Goal: Navigation & Orientation: Understand site structure

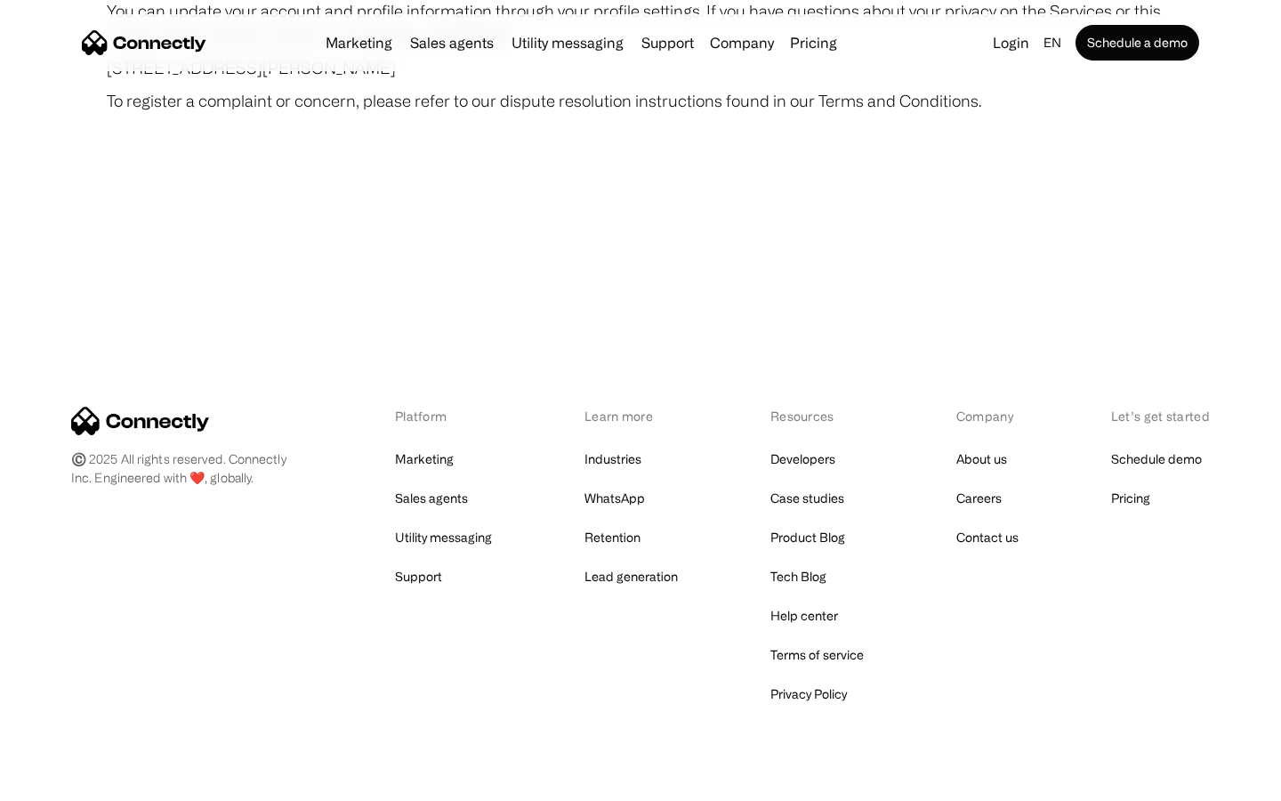
scroll to position [10356, 0]
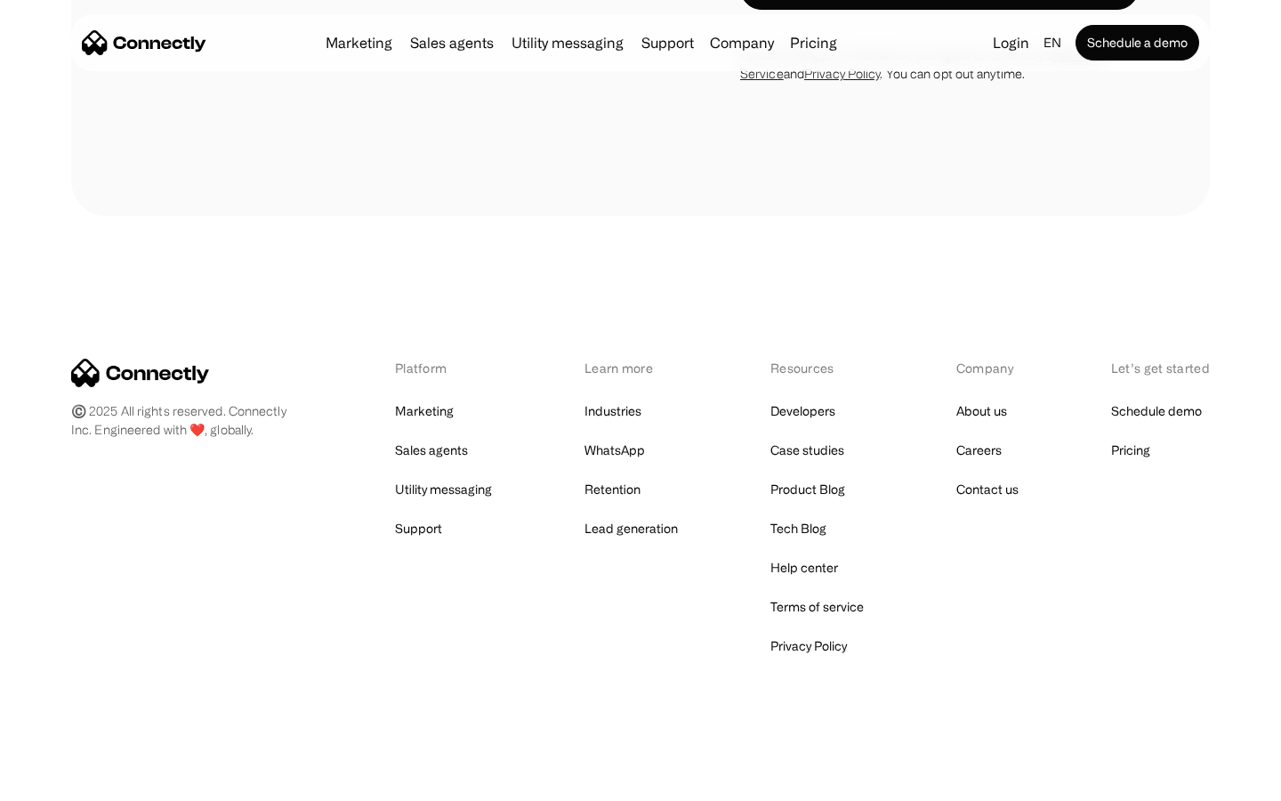
scroll to position [5433, 0]
